Goal: Navigation & Orientation: Find specific page/section

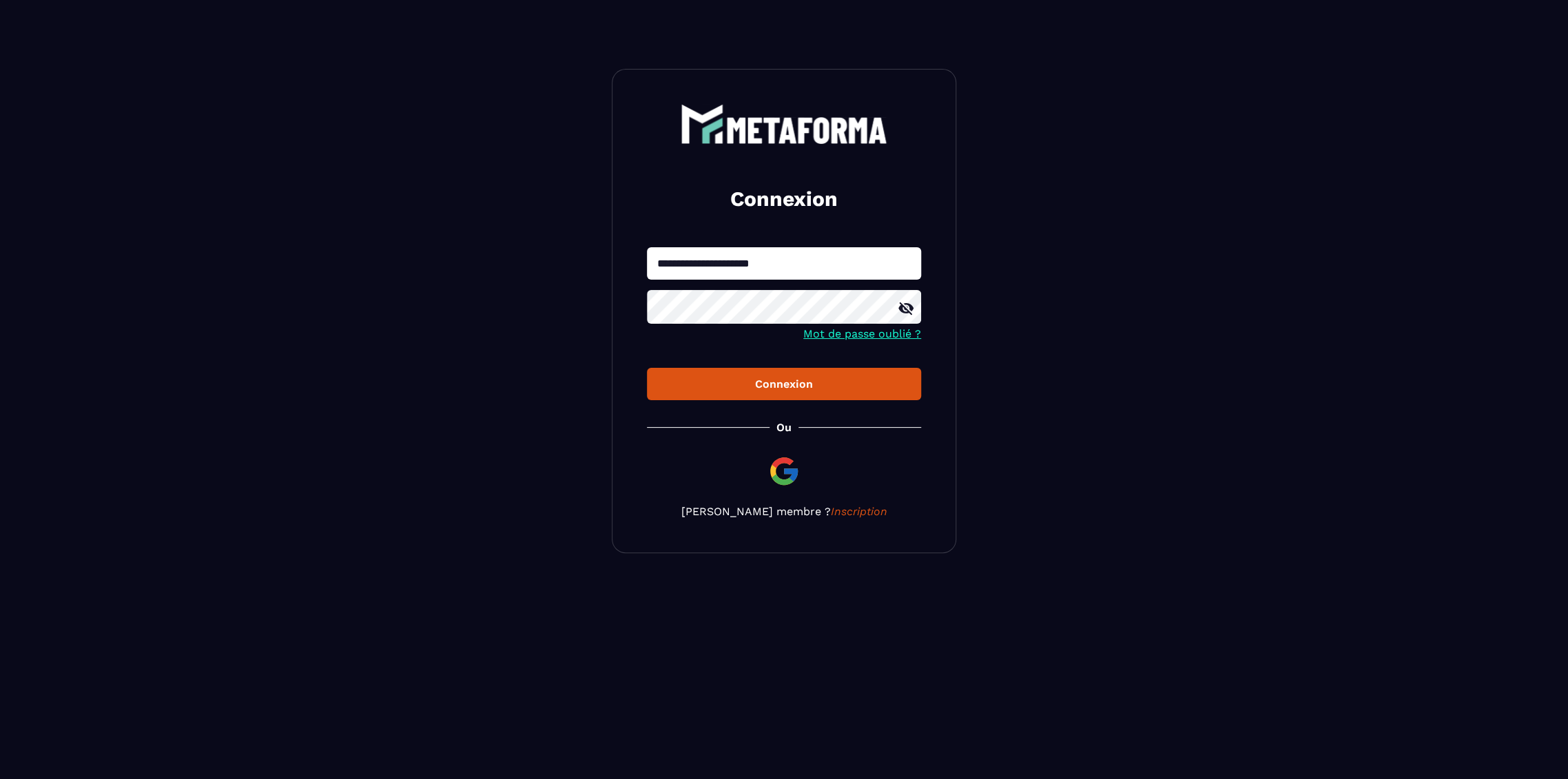
click at [647, 368] on button "Connexion" at bounding box center [784, 384] width 274 height 33
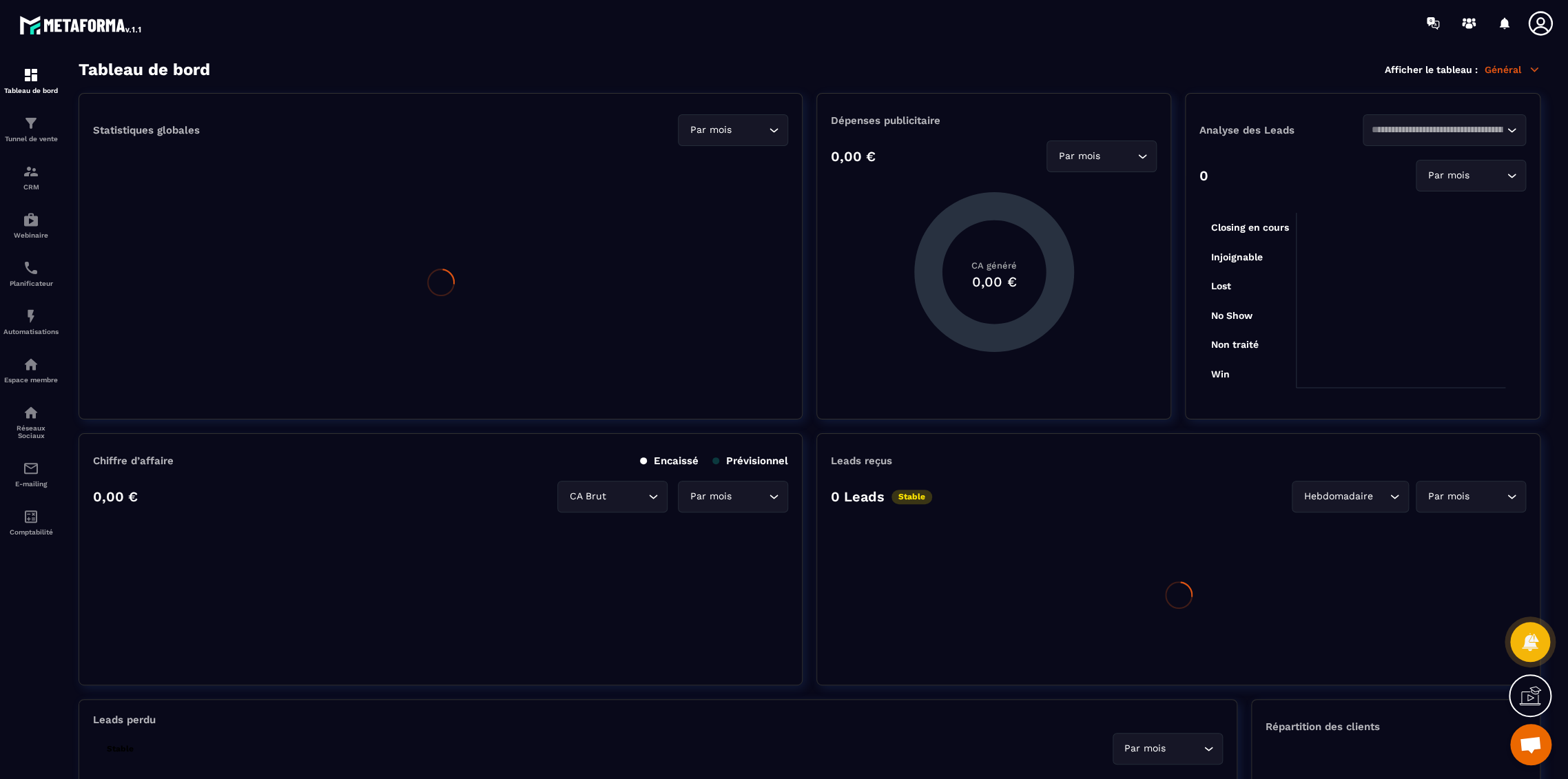
click at [1538, 24] on icon at bounding box center [1540, 23] width 24 height 24
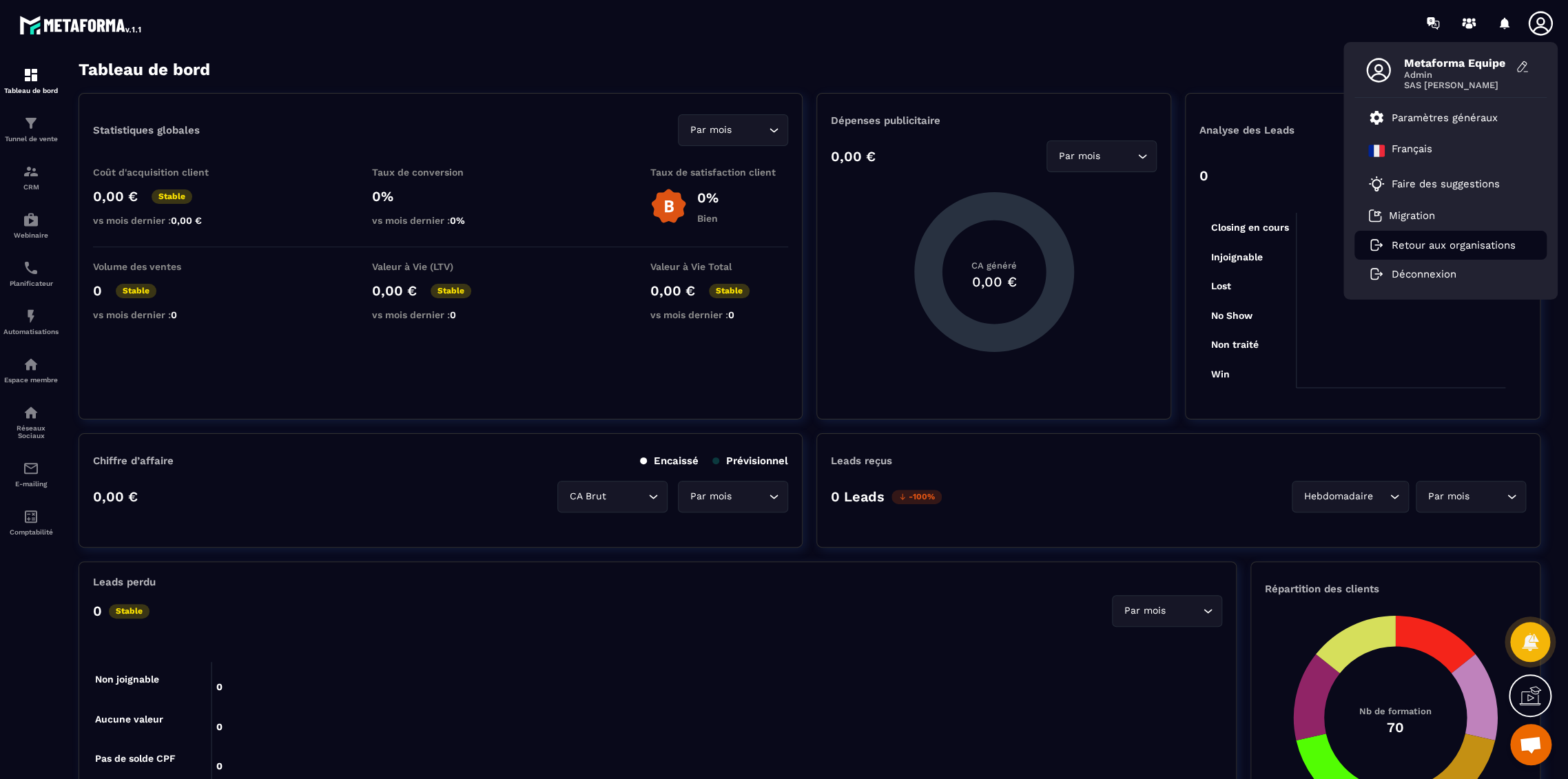
click at [1412, 251] on p "Retour aux organisations" at bounding box center [1453, 245] width 124 height 13
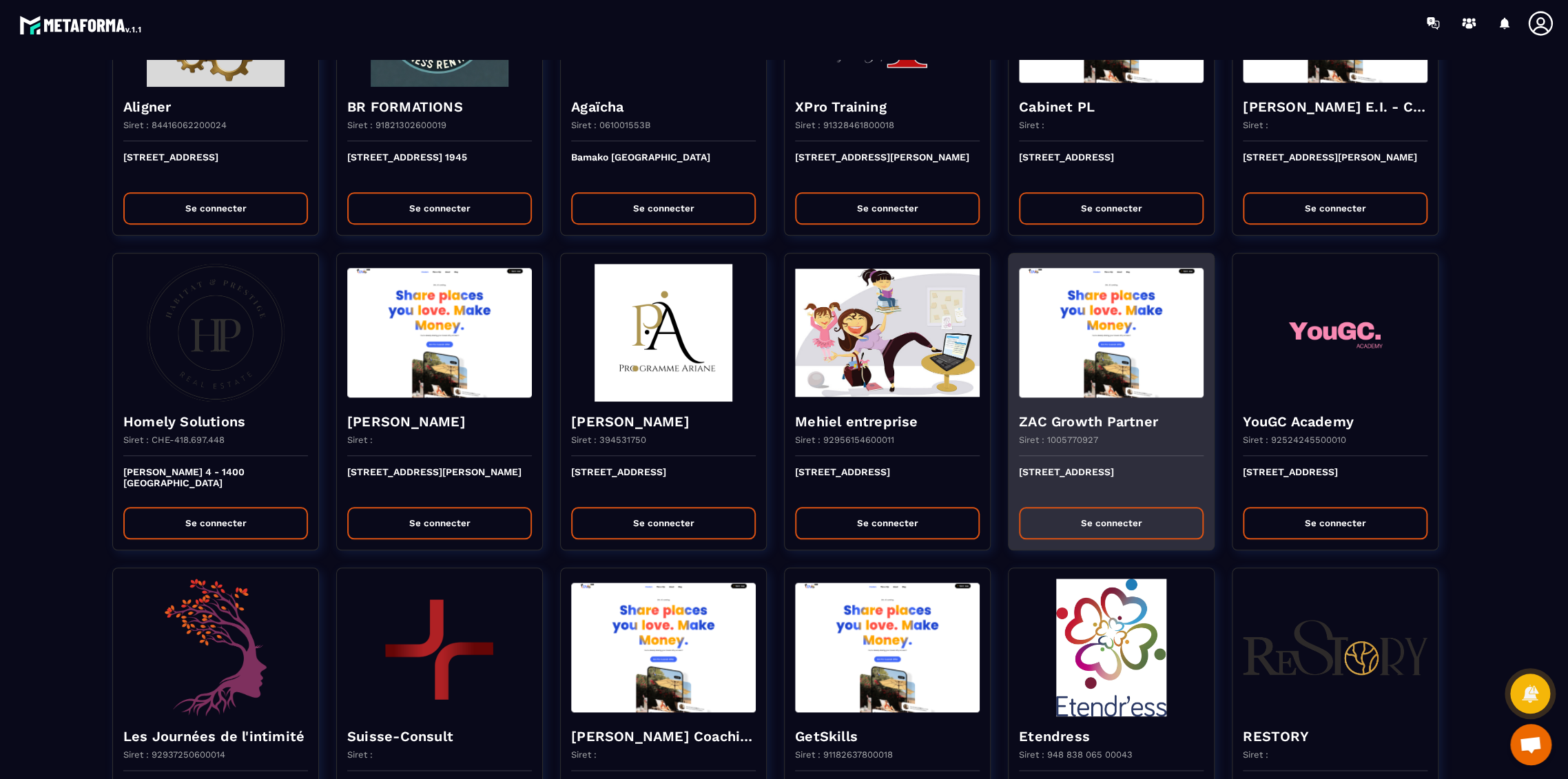
scroll to position [842, 0]
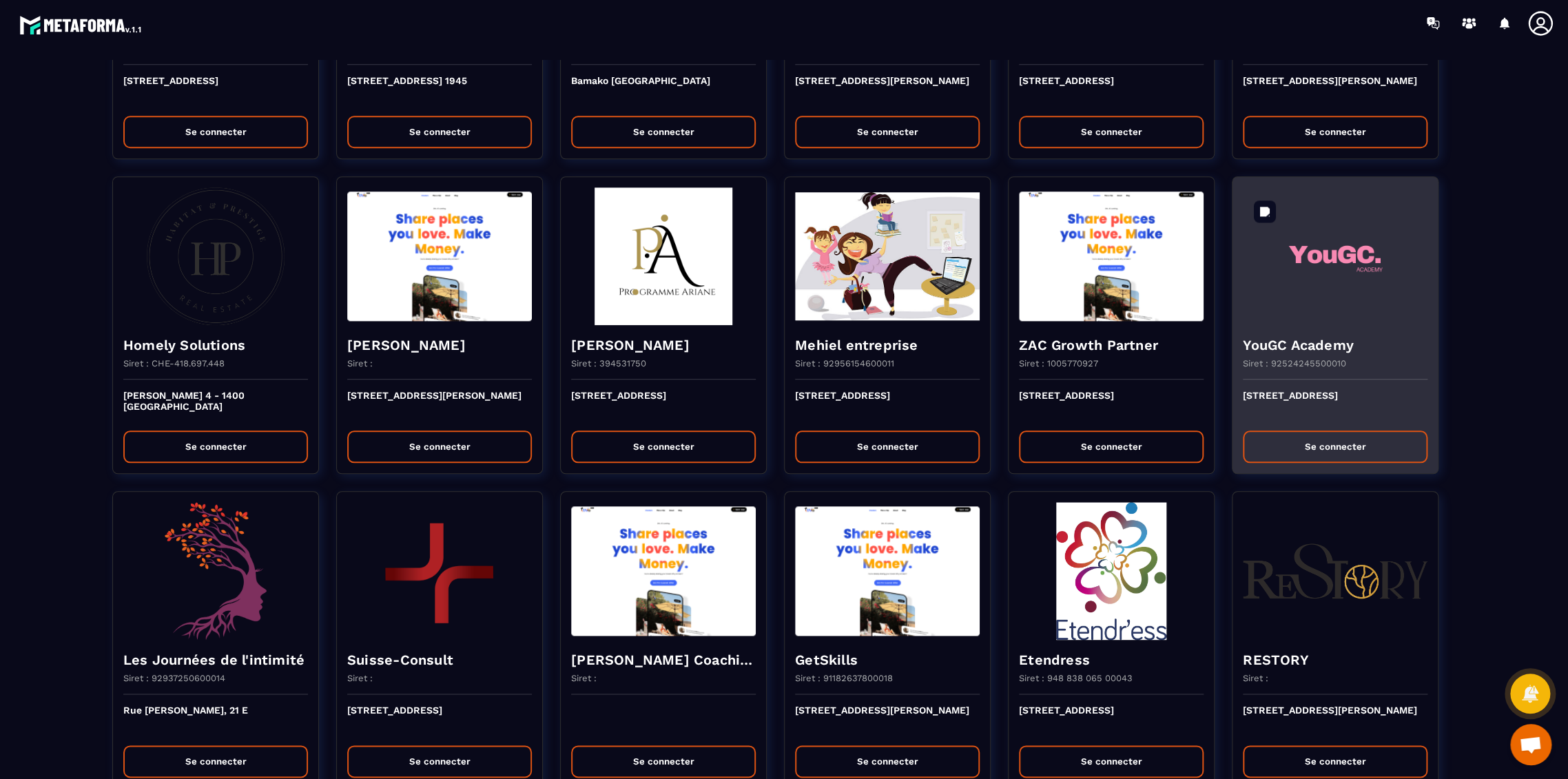
click at [1331, 308] on img at bounding box center [1335, 256] width 184 height 138
